Goal: Transaction & Acquisition: Download file/media

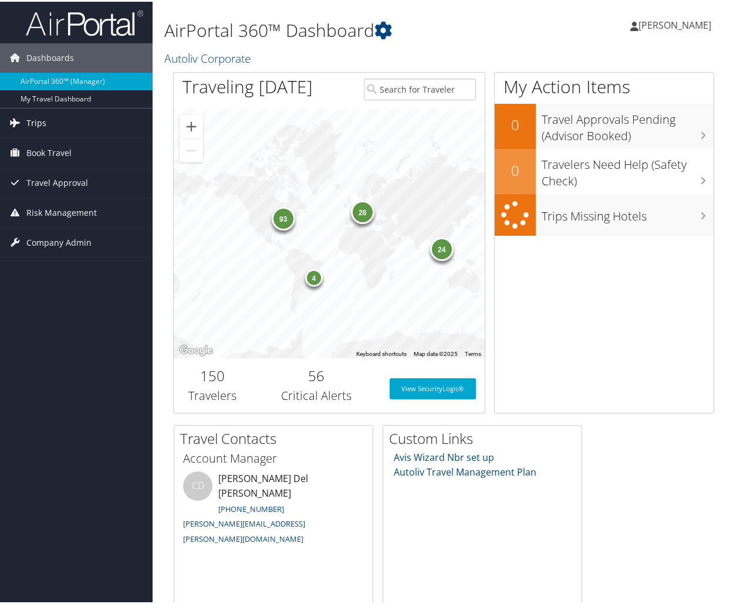
click at [59, 127] on link "Trips" at bounding box center [76, 121] width 153 height 29
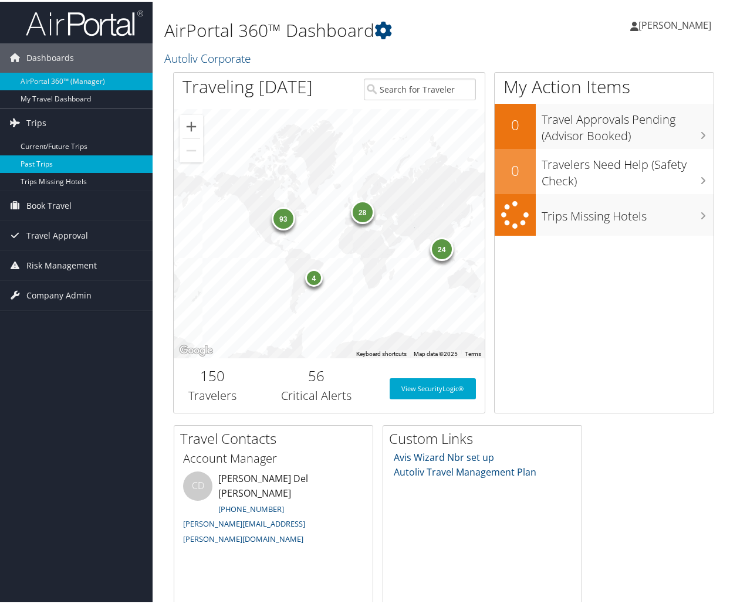
click at [43, 160] on link "Past Trips" at bounding box center [76, 163] width 153 height 18
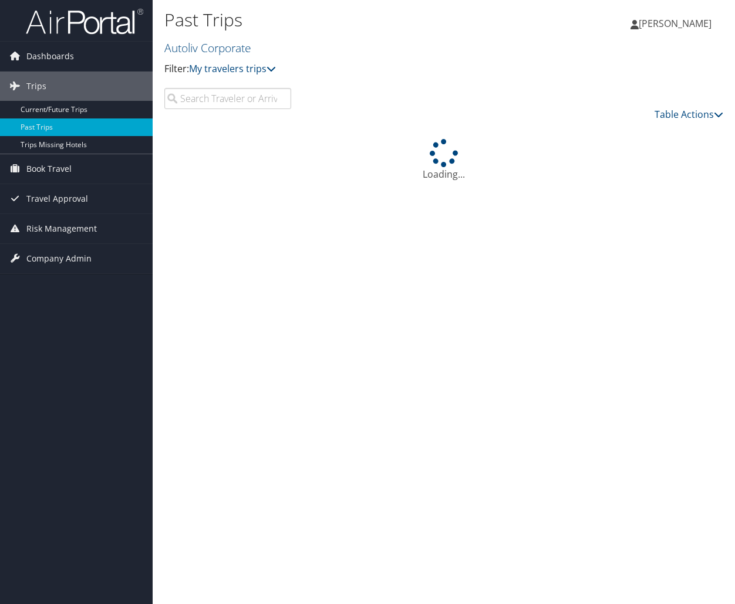
click at [228, 107] on input "search" at bounding box center [227, 98] width 127 height 21
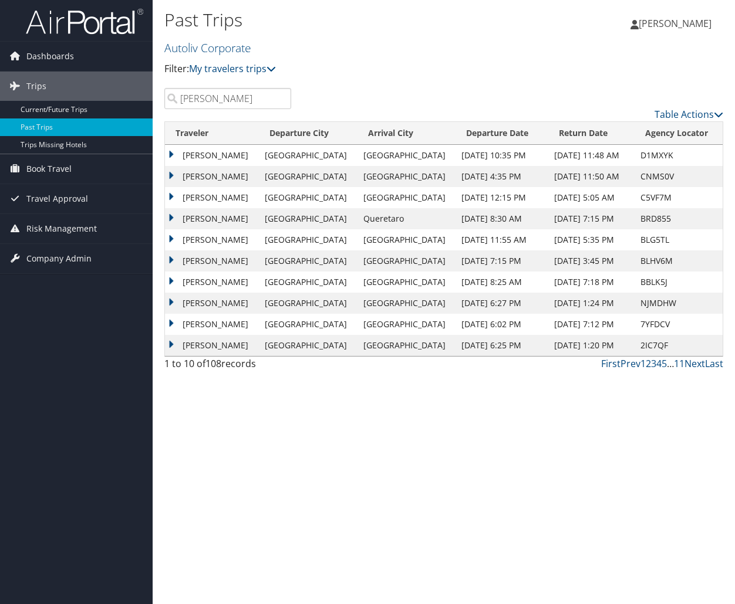
type input "[PERSON_NAME]"
click at [170, 151] on td "[PERSON_NAME]" at bounding box center [212, 155] width 94 height 21
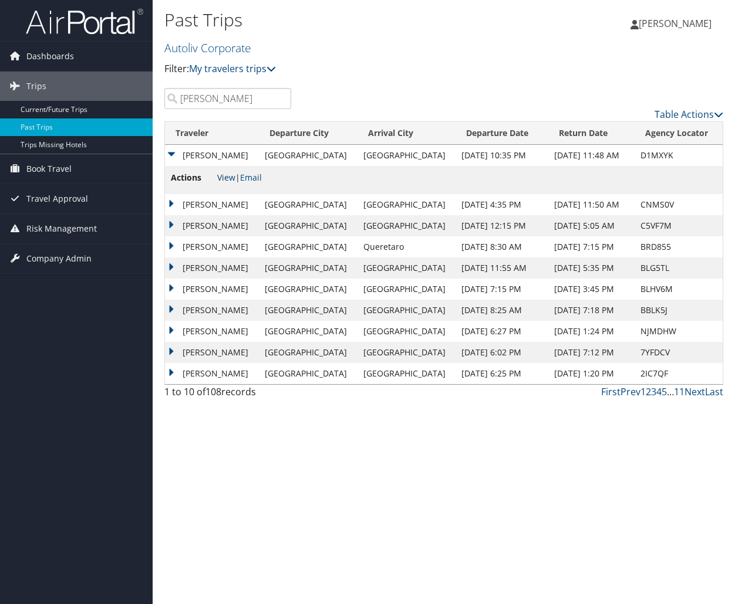
click at [229, 180] on link "View" at bounding box center [226, 177] width 18 height 11
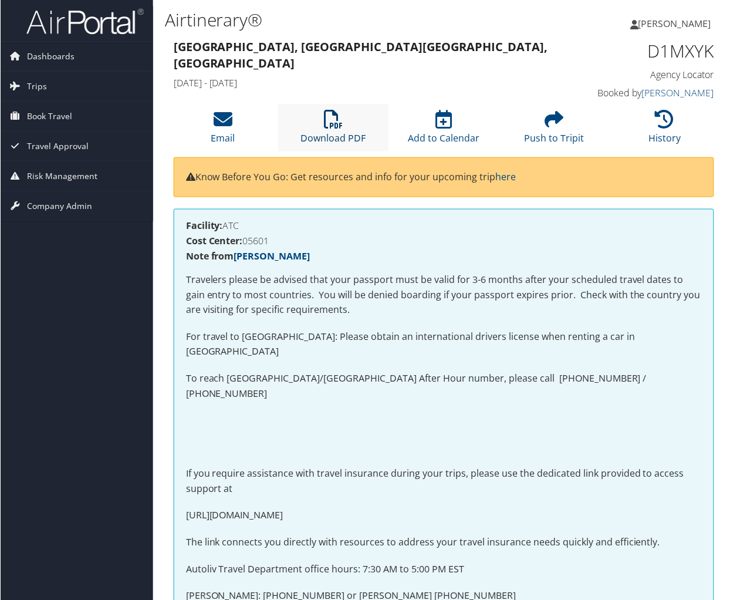
click at [300, 132] on link "Download PDF" at bounding box center [332, 130] width 65 height 28
click at [442, 341] on p "For travel to Europe: Please obtain an international drivers license when renti…" at bounding box center [443, 345] width 516 height 30
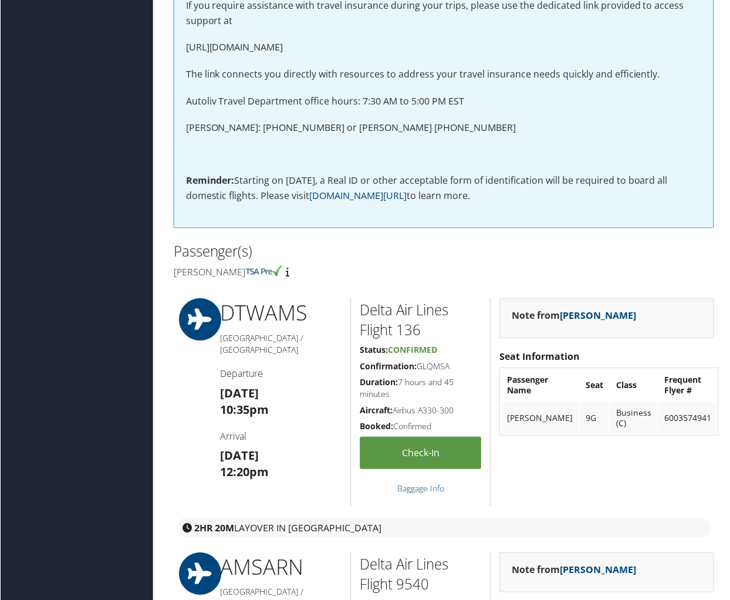
scroll to position [469, 0]
